Goal: Information Seeking & Learning: Learn about a topic

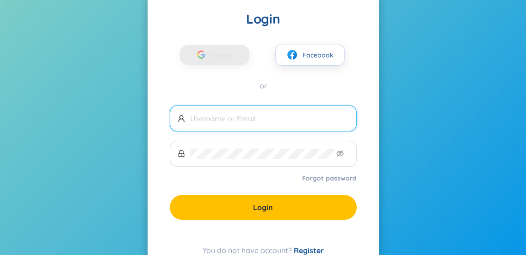
scroll to position [46, 0]
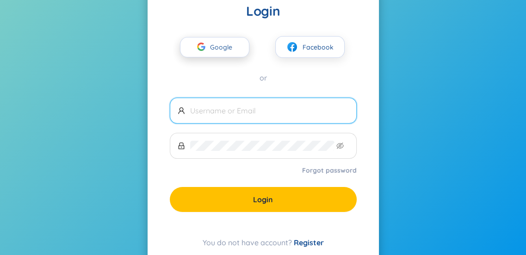
click at [204, 50] on icon "button" at bounding box center [201, 47] width 8 height 8
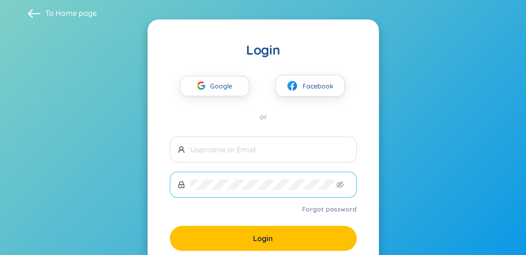
scroll to position [0, 0]
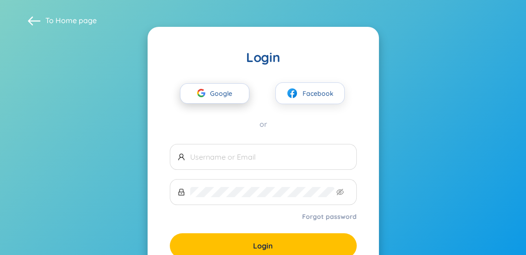
click at [206, 99] on div "button" at bounding box center [201, 94] width 18 height 20
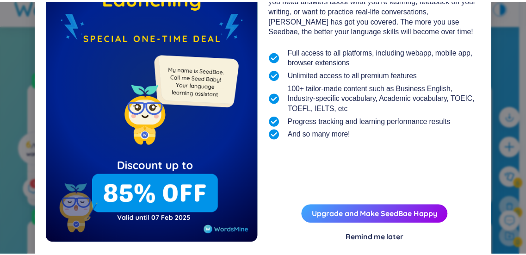
scroll to position [116, 0]
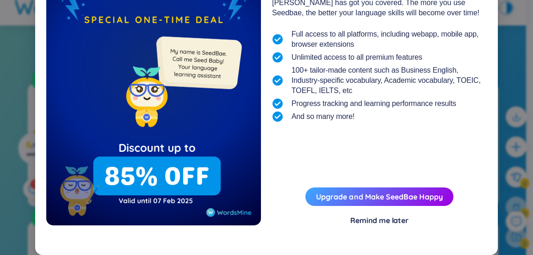
click at [386, 216] on div "Remind me later" at bounding box center [379, 220] width 58 height 10
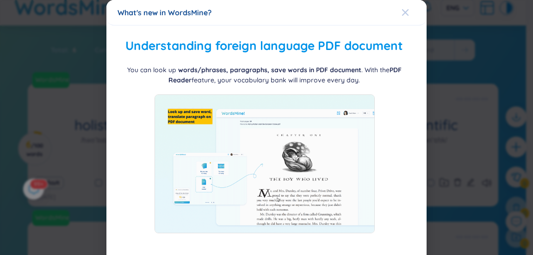
click at [402, 11] on icon "Close" at bounding box center [405, 12] width 7 height 7
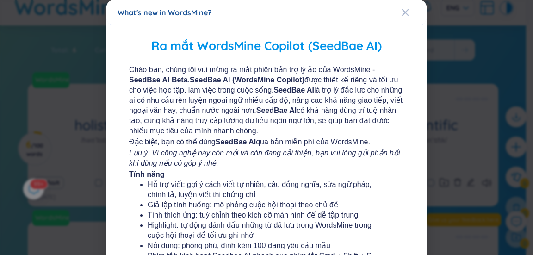
click at [393, 12] on div "What's new in WordsMine?" at bounding box center [265, 12] width 297 height 10
click at [402, 13] on icon "Close" at bounding box center [405, 12] width 7 height 7
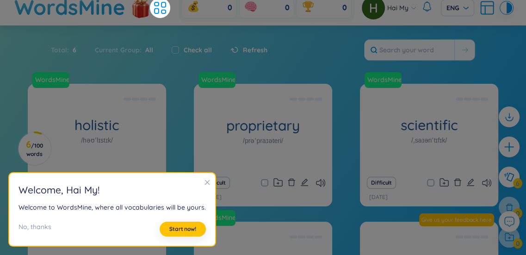
click at [175, 221] on section "Welcome , Hai My ! Welcome to WordsMine, where all vocabularies will be yours. …" at bounding box center [112, 209] width 206 height 73
click at [177, 226] on span "Start now!" at bounding box center [182, 228] width 27 height 7
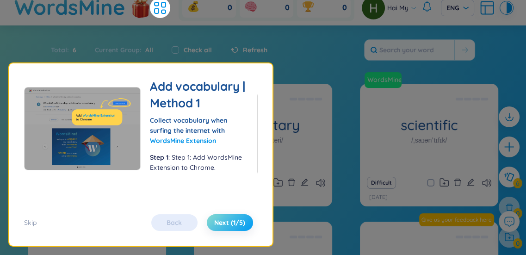
click at [232, 224] on span "Next (1/5)" at bounding box center [229, 222] width 31 height 9
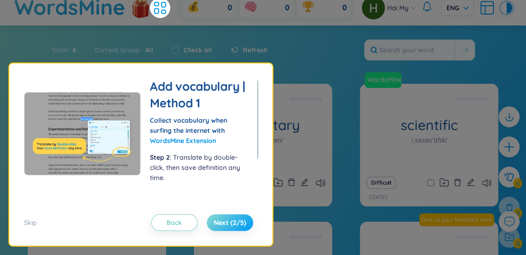
click at [232, 224] on span "Next (2/5)" at bounding box center [230, 222] width 32 height 9
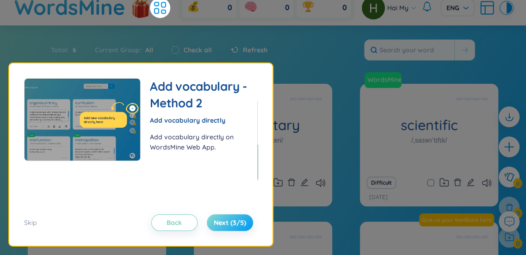
click at [232, 224] on span "Next (3/5)" at bounding box center [230, 222] width 32 height 9
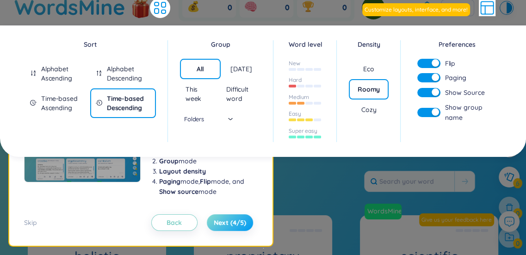
scroll to position [1, 0]
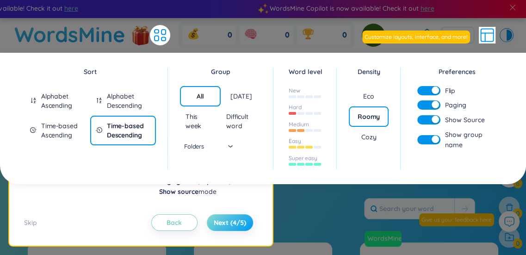
click at [232, 224] on span "Next (4/5)" at bounding box center [230, 222] width 32 height 9
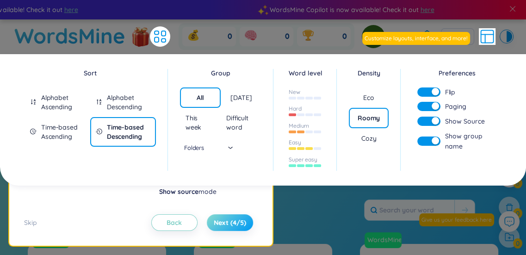
click at [232, 224] on span "Next (4/5)" at bounding box center [230, 222] width 32 height 9
click at [229, 218] on span "Next (4/5)" at bounding box center [230, 222] width 32 height 9
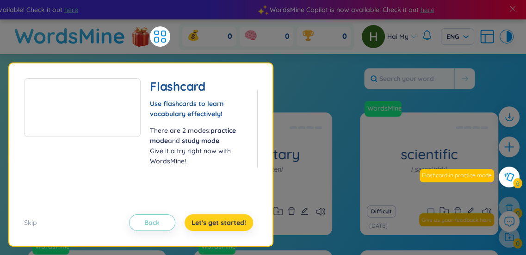
click at [229, 218] on span "Let's get started!" at bounding box center [219, 222] width 55 height 9
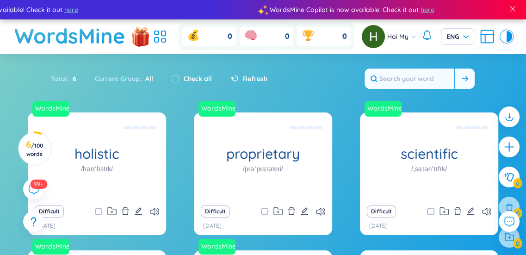
click at [414, 78] on input "text" at bounding box center [410, 78] width 90 height 20
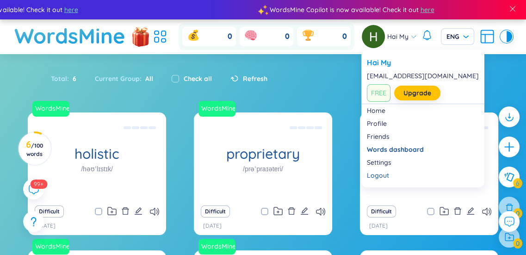
click at [401, 43] on div "Hai My" at bounding box center [389, 36] width 55 height 23
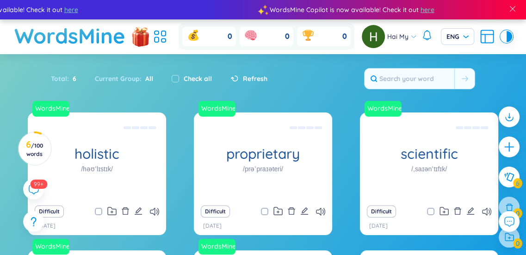
click at [383, 33] on img at bounding box center [373, 36] width 23 height 23
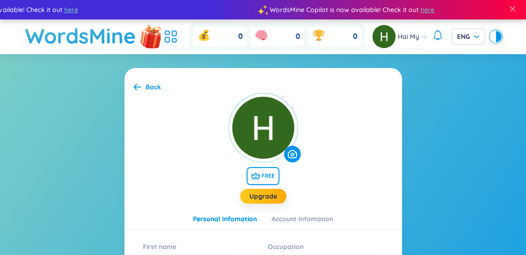
click at [145, 37] on img at bounding box center [151, 36] width 28 height 37
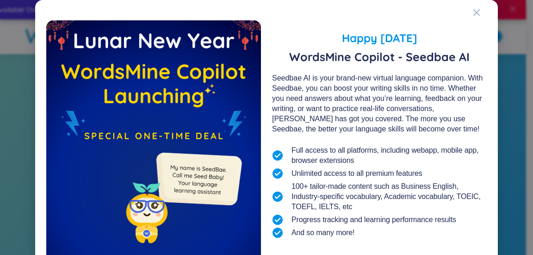
click at [464, 12] on div "Happy Lunar New Year 2025 WordsMine Copilot - Seedbae AI Seedbae AI is your bra…" at bounding box center [266, 185] width 440 height 349
click at [479, 12] on span "Close" at bounding box center [485, 12] width 25 height 25
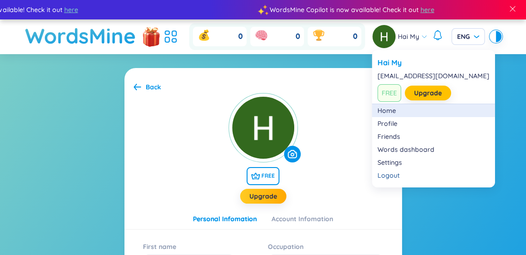
click at [393, 110] on link "Home" at bounding box center [433, 110] width 112 height 9
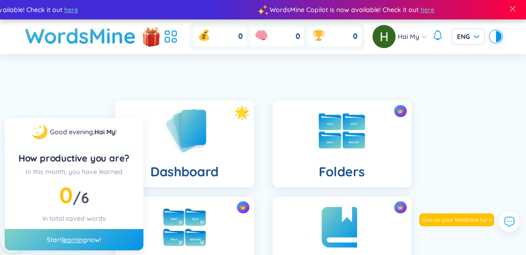
click at [85, 236] on link "learning" at bounding box center [74, 239] width 25 height 8
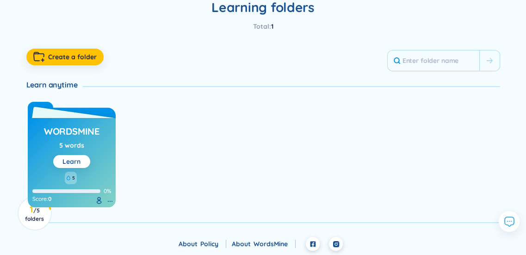
click at [62, 165] on button "Learn" at bounding box center [71, 161] width 37 height 13
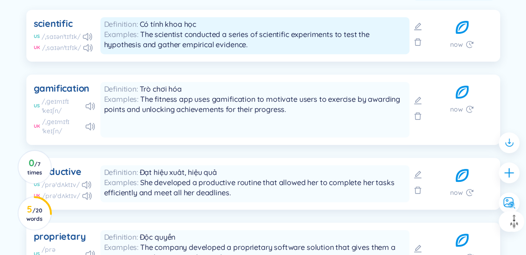
scroll to position [463, 0]
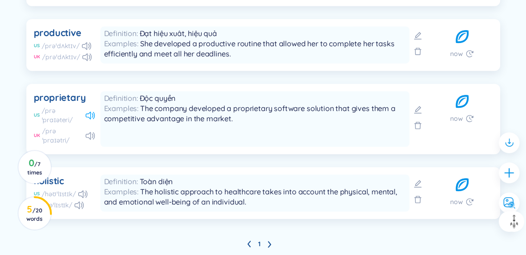
click at [87, 112] on div "US /prəˈpraɪəteri/" at bounding box center [64, 115] width 61 height 19
click at [87, 115] on icon at bounding box center [90, 115] width 9 height 8
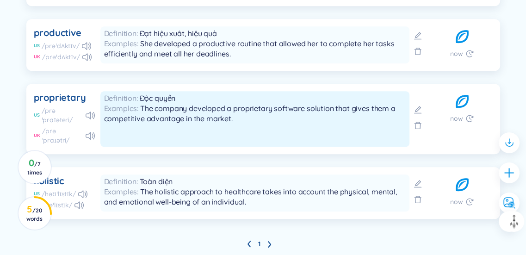
scroll to position [487, 0]
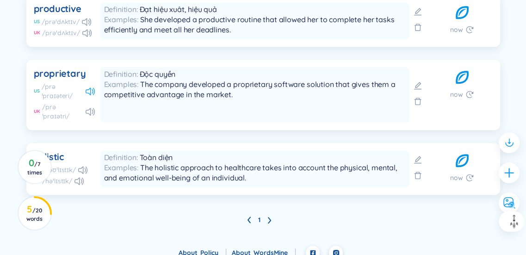
click at [87, 95] on icon at bounding box center [90, 91] width 9 height 8
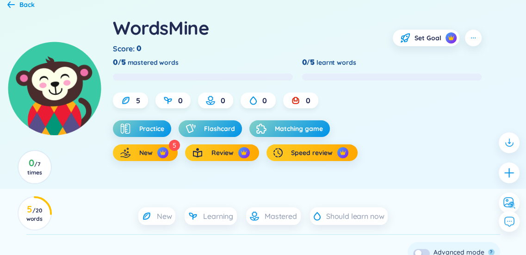
scroll to position [24, 0]
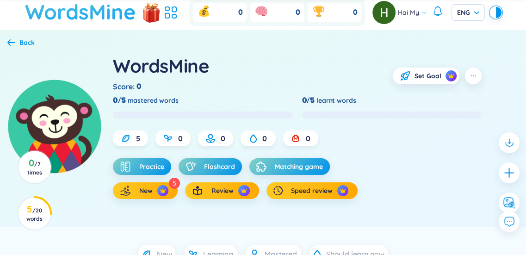
click at [75, 19] on h1 "WordsMine" at bounding box center [80, 11] width 111 height 33
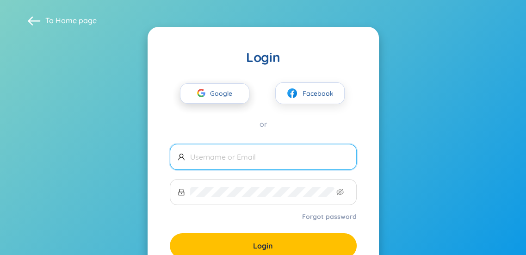
click at [213, 100] on span "Google" at bounding box center [223, 93] width 27 height 19
